Goal: Information Seeking & Learning: Check status

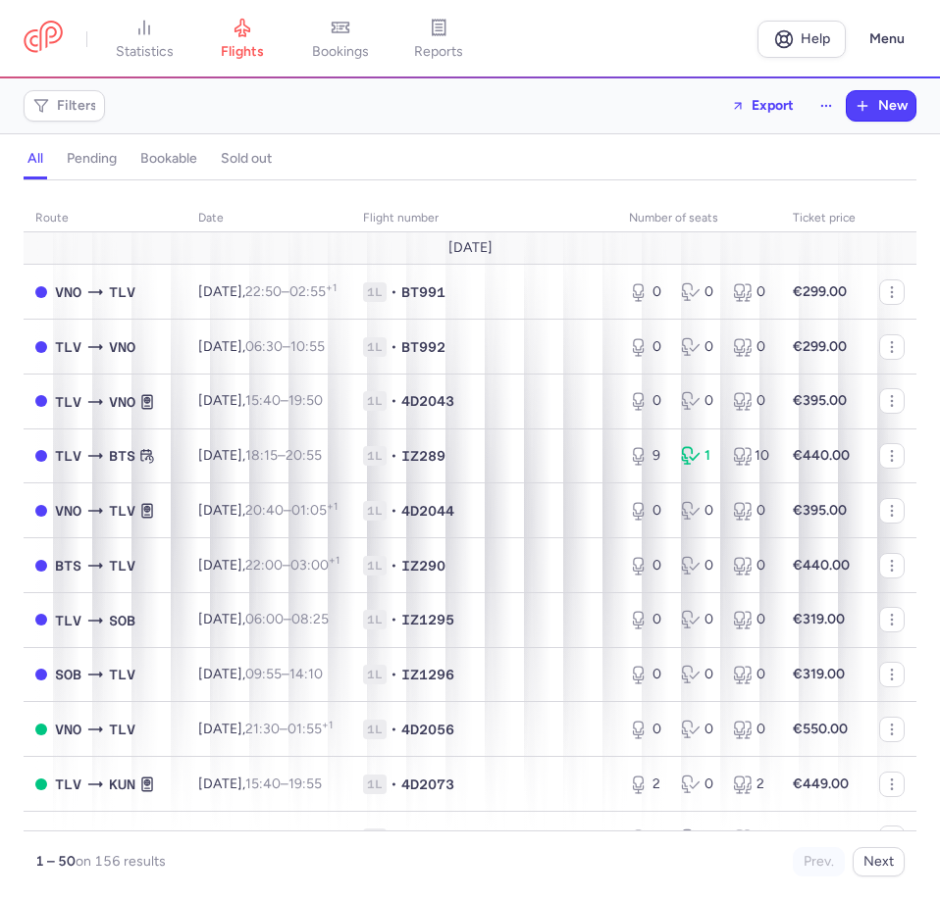
click at [175, 157] on h4 "bookable" at bounding box center [168, 159] width 57 height 18
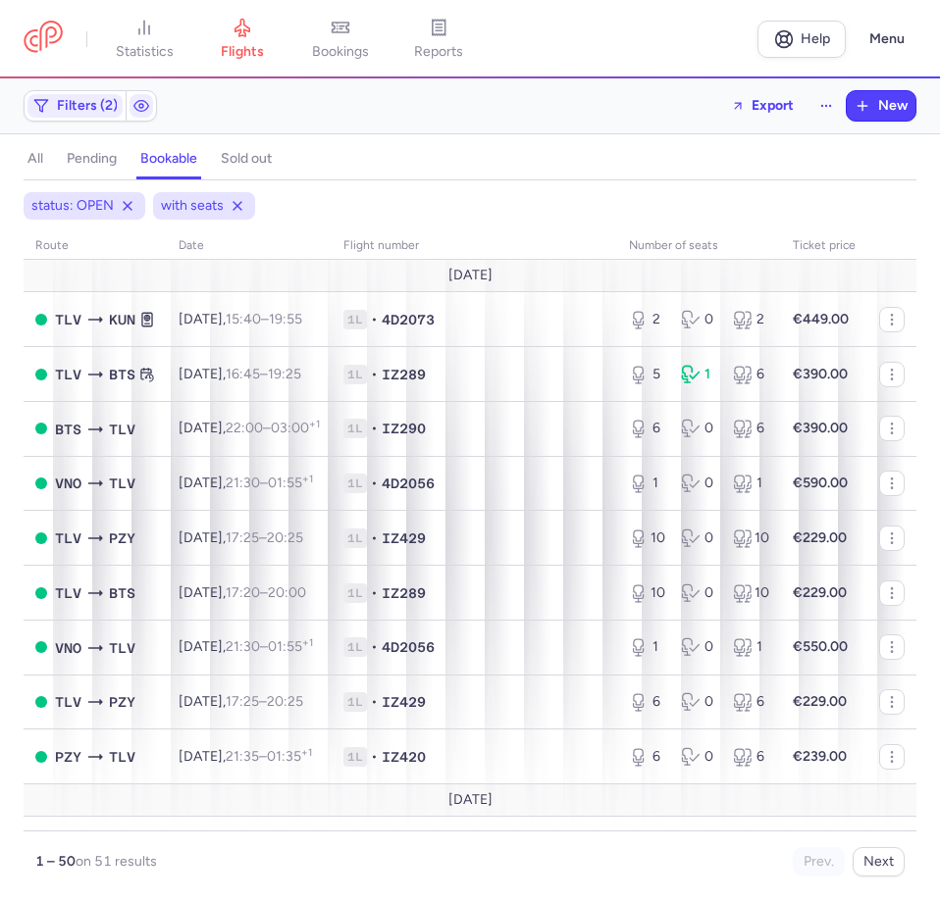
click at [25, 150] on button "all" at bounding box center [36, 158] width 24 height 25
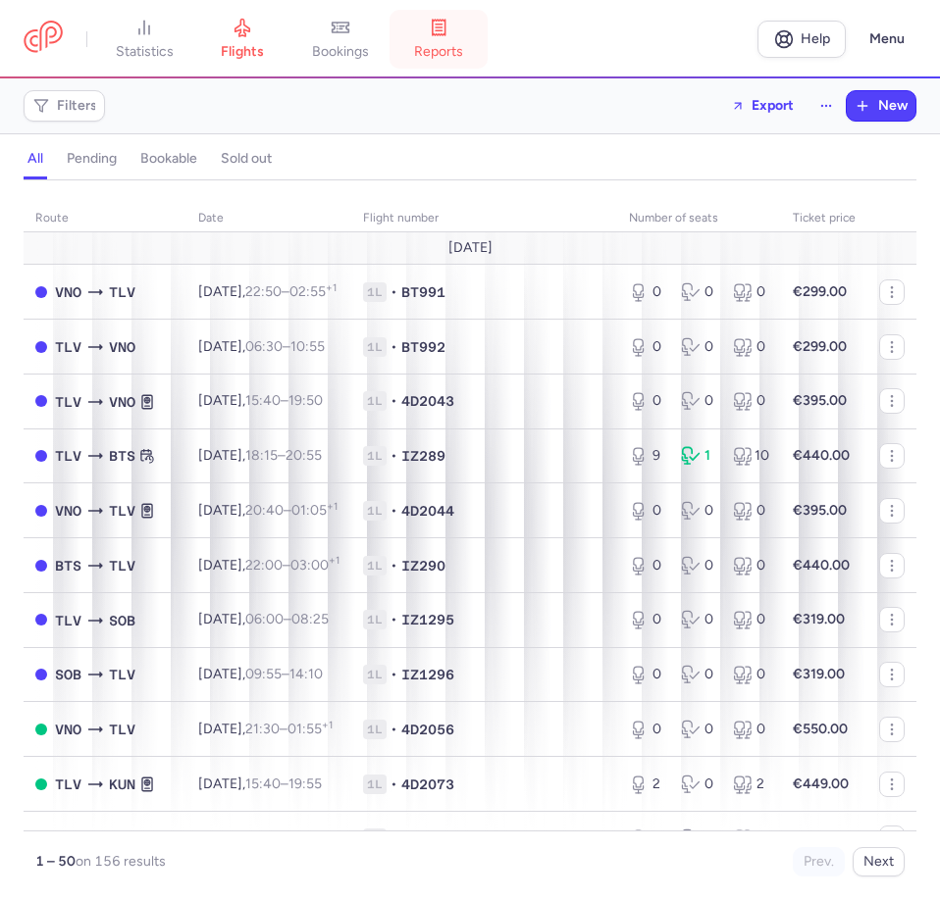
click at [441, 27] on icon at bounding box center [438, 27] width 6 height 0
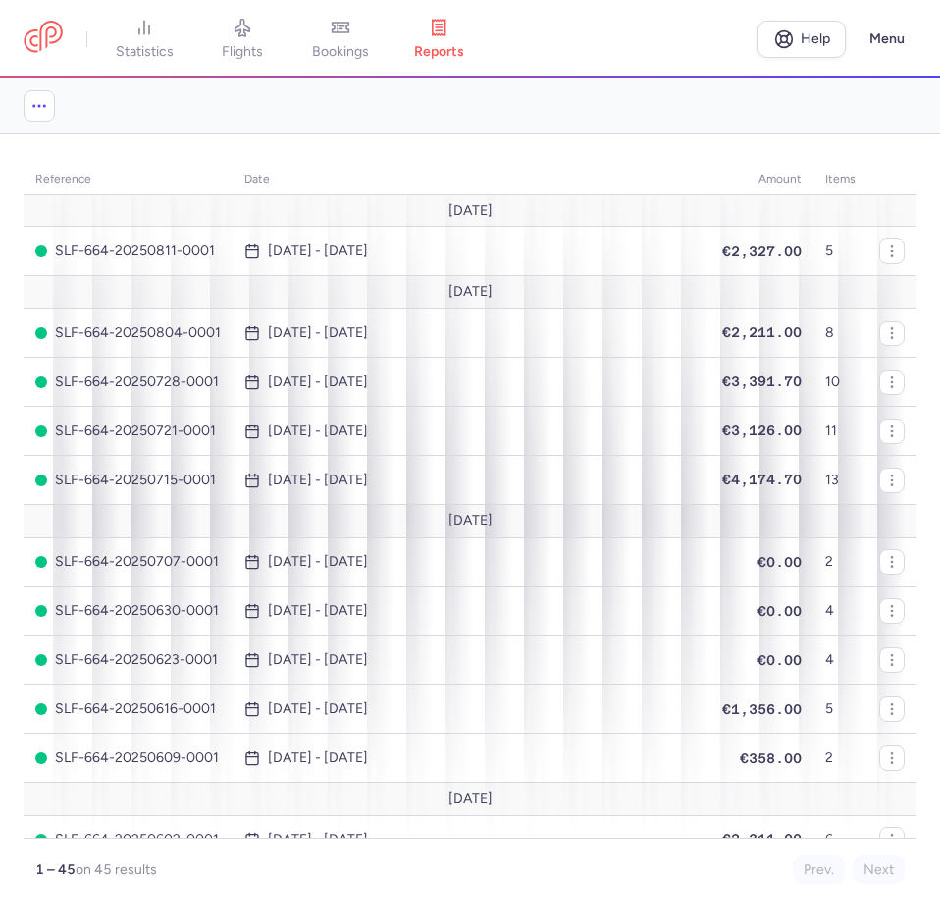
click at [549, 106] on div "See upcoming reports" at bounding box center [470, 105] width 892 height 31
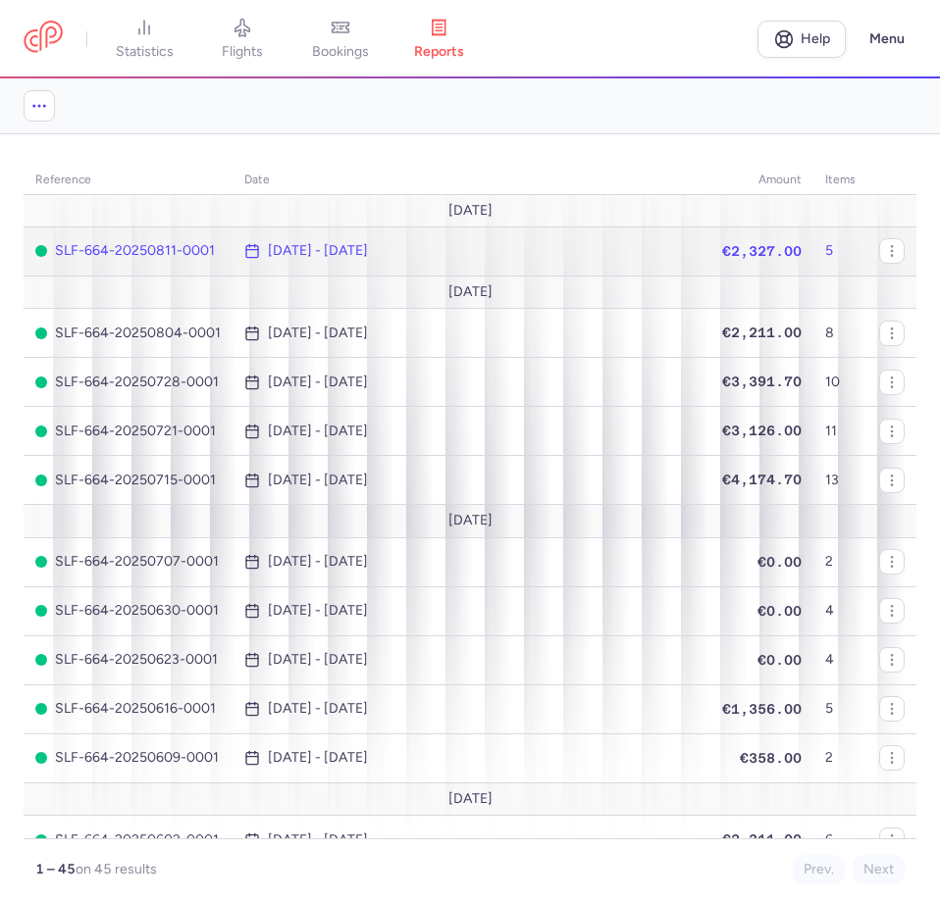
click at [722, 249] on span "€2,327.00" at bounding box center [761, 251] width 79 height 16
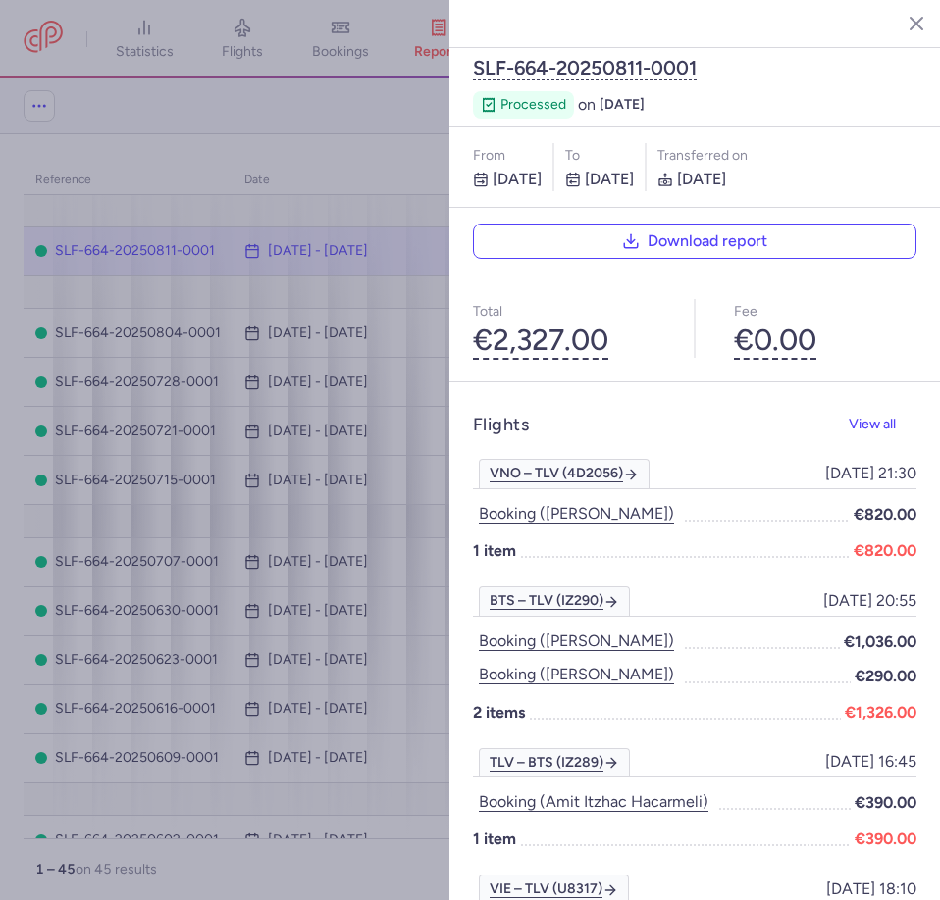
click at [679, 276] on div at bounding box center [694, 329] width 31 height 106
click at [900, 32] on button "button" at bounding box center [901, 22] width 29 height 29
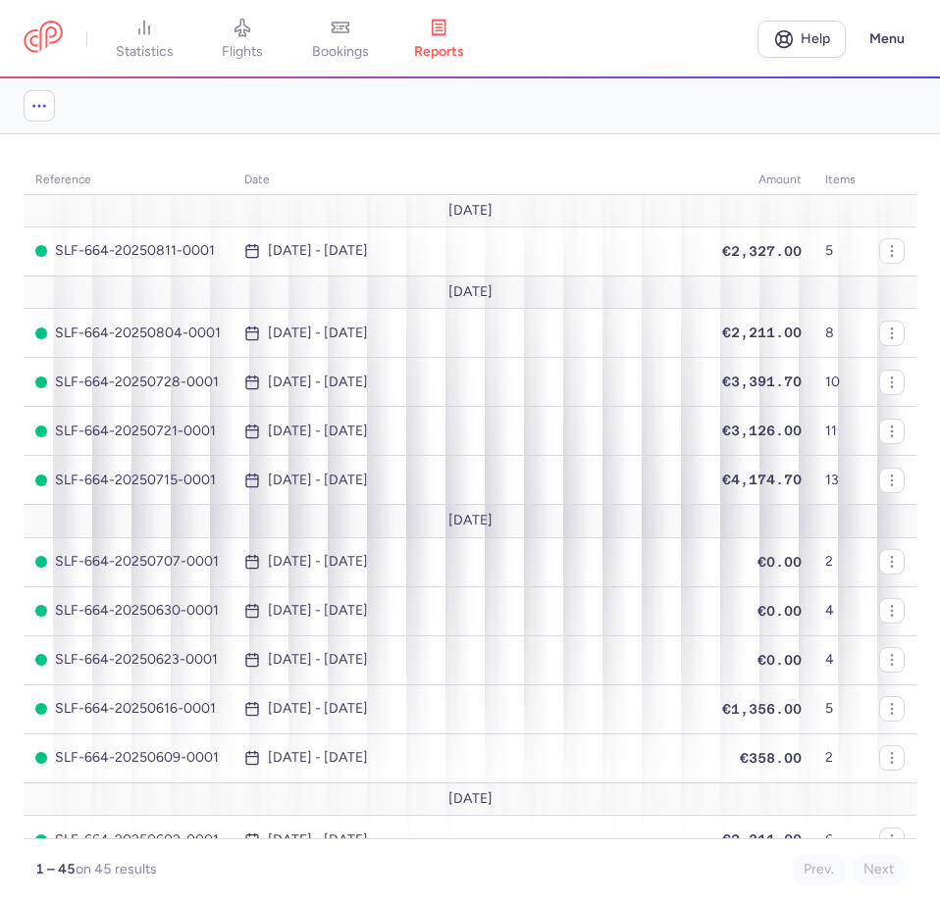
click at [586, 154] on div "reference date amount items [DATE] SLF-664-20250811-0001 [DATE] - [DATE] €2,327…" at bounding box center [470, 517] width 892 height 735
click at [594, 140] on section "reference date amount items [DATE] SLF-664-20250811-0001 [DATE] - [DATE] €2,327…" at bounding box center [470, 517] width 940 height 766
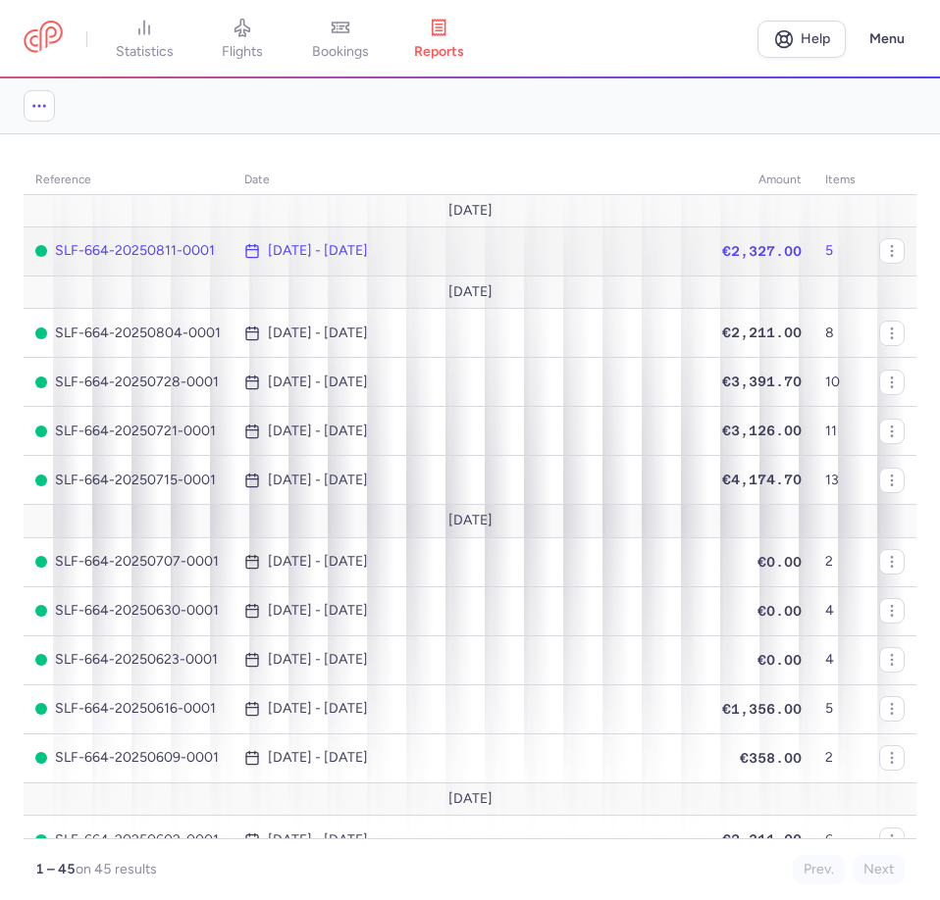
click at [592, 244] on span "[DATE] - [DATE]" at bounding box center [471, 251] width 454 height 16
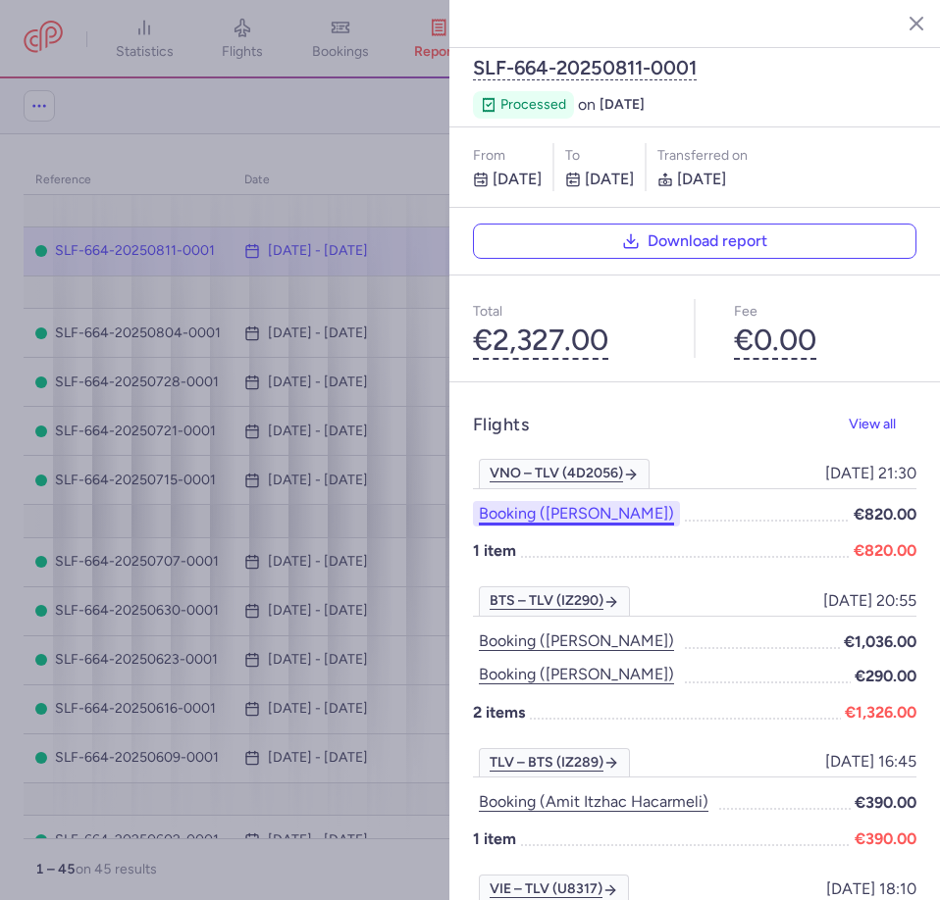
scroll to position [77, 0]
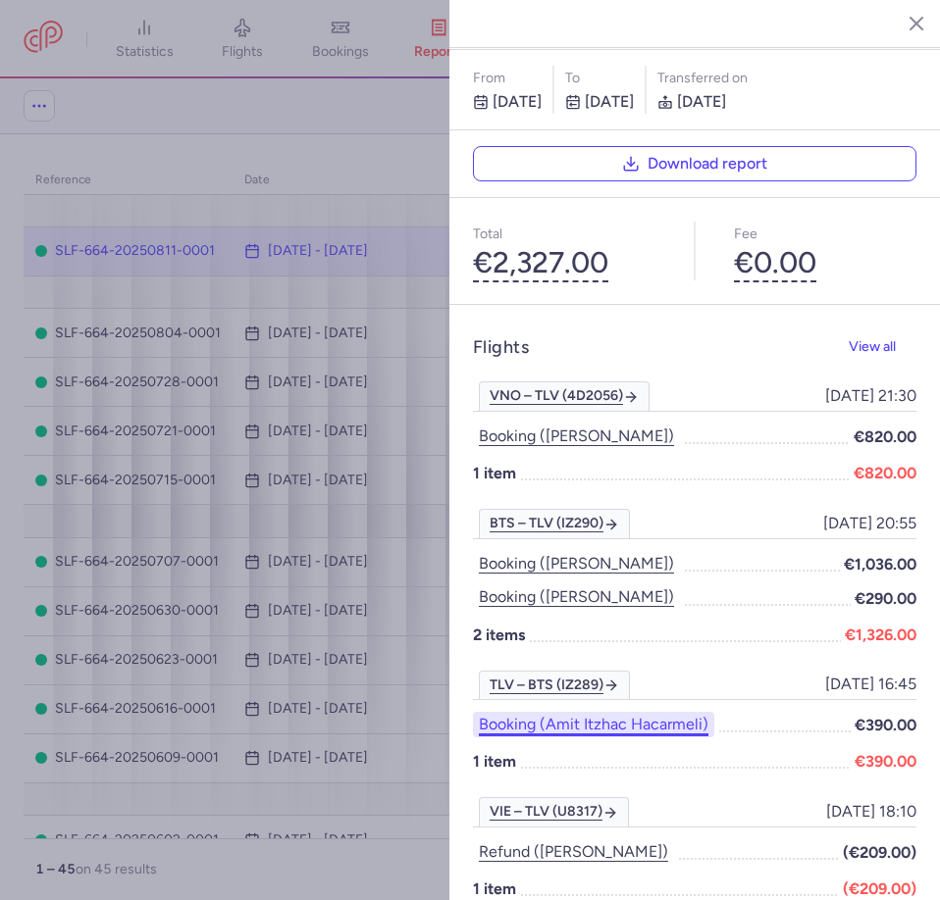
click at [684, 712] on button "Booking (amit itzhac hacarmeli)" at bounding box center [593, 724] width 241 height 25
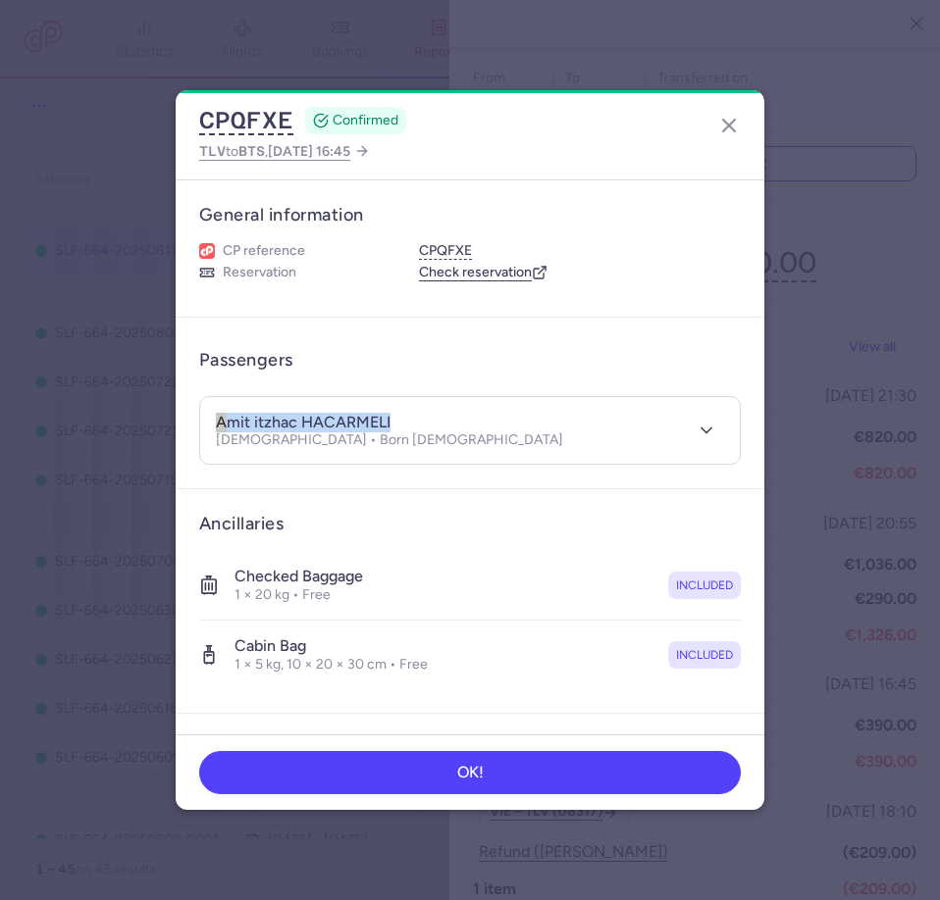
drag, startPoint x: 393, startPoint y: 420, endPoint x: 252, endPoint y: 413, distance: 141.4
click at [252, 413] on div "amit itzhac HACARMELI [DEMOGRAPHIC_DATA] • Born [DEMOGRAPHIC_DATA]" at bounding box center [448, 431] width 465 height 36
copy h4 "amit itzhac HACARMELI"
